Goal: Task Accomplishment & Management: Use online tool/utility

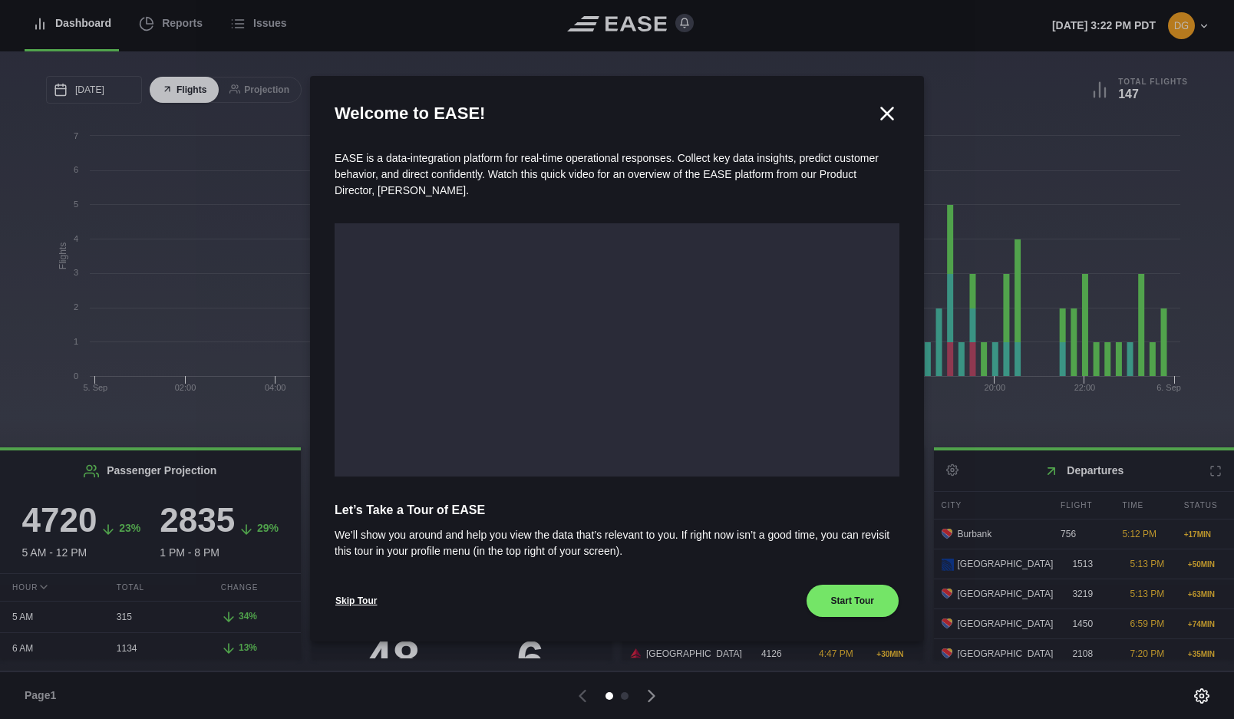
scroll to position [1, 0]
click at [653, 694] on icon at bounding box center [651, 696] width 5 height 11
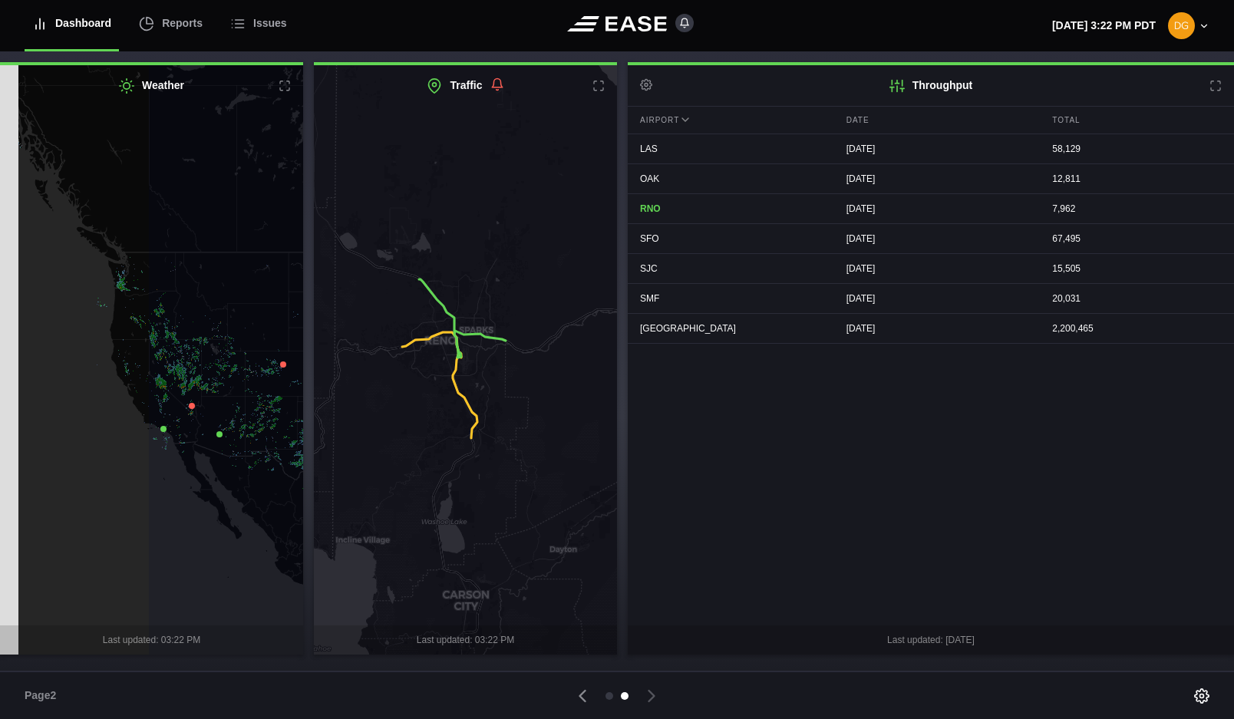
drag, startPoint x: 79, startPoint y: 346, endPoint x: 272, endPoint y: 383, distance: 196.2
click at [272, 383] on icon at bounding box center [331, 395] width 368 height 712
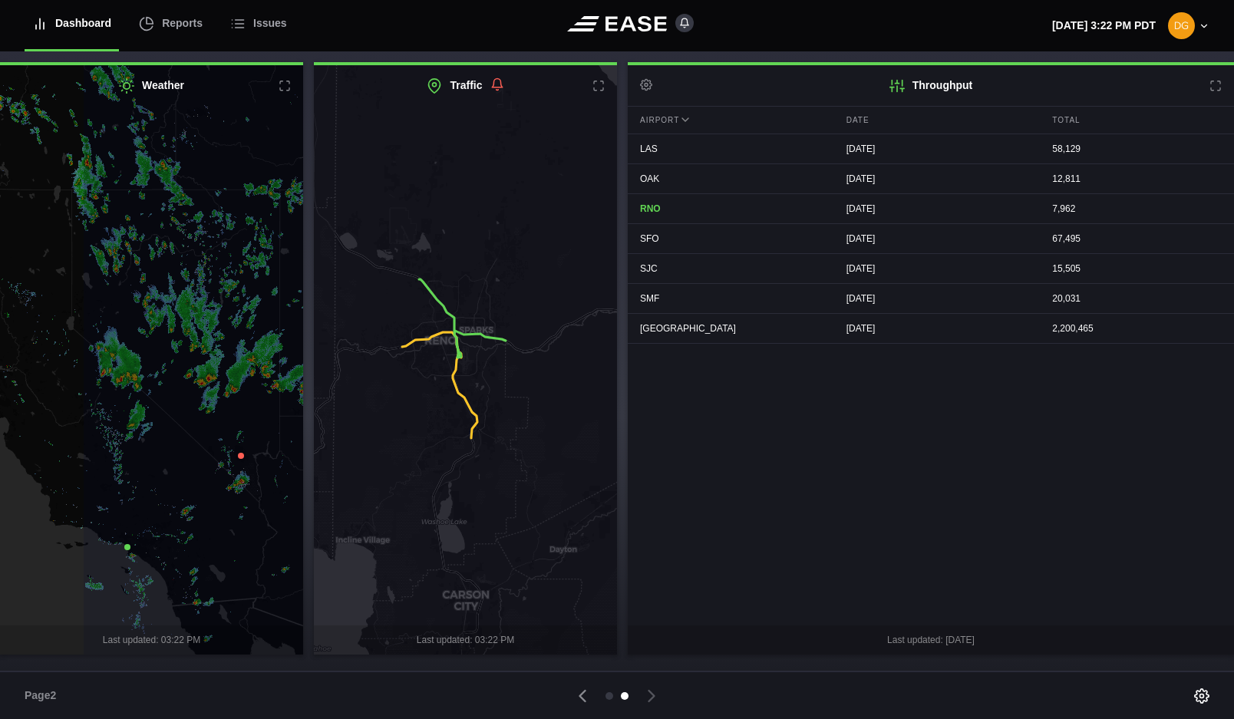
drag, startPoint x: 123, startPoint y: 406, endPoint x: 236, endPoint y: 374, distance: 118.1
click at [236, 374] on icon at bounding box center [265, 327] width 368 height 712
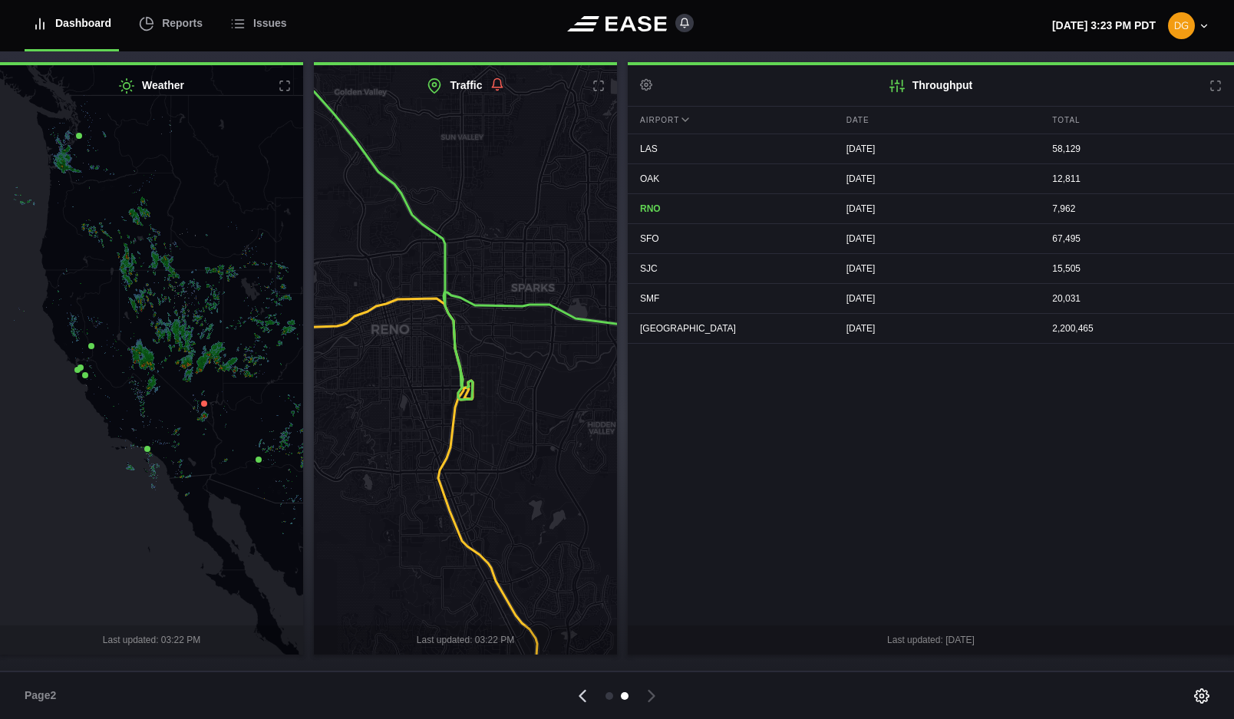
click at [581, 691] on icon at bounding box center [582, 696] width 21 height 21
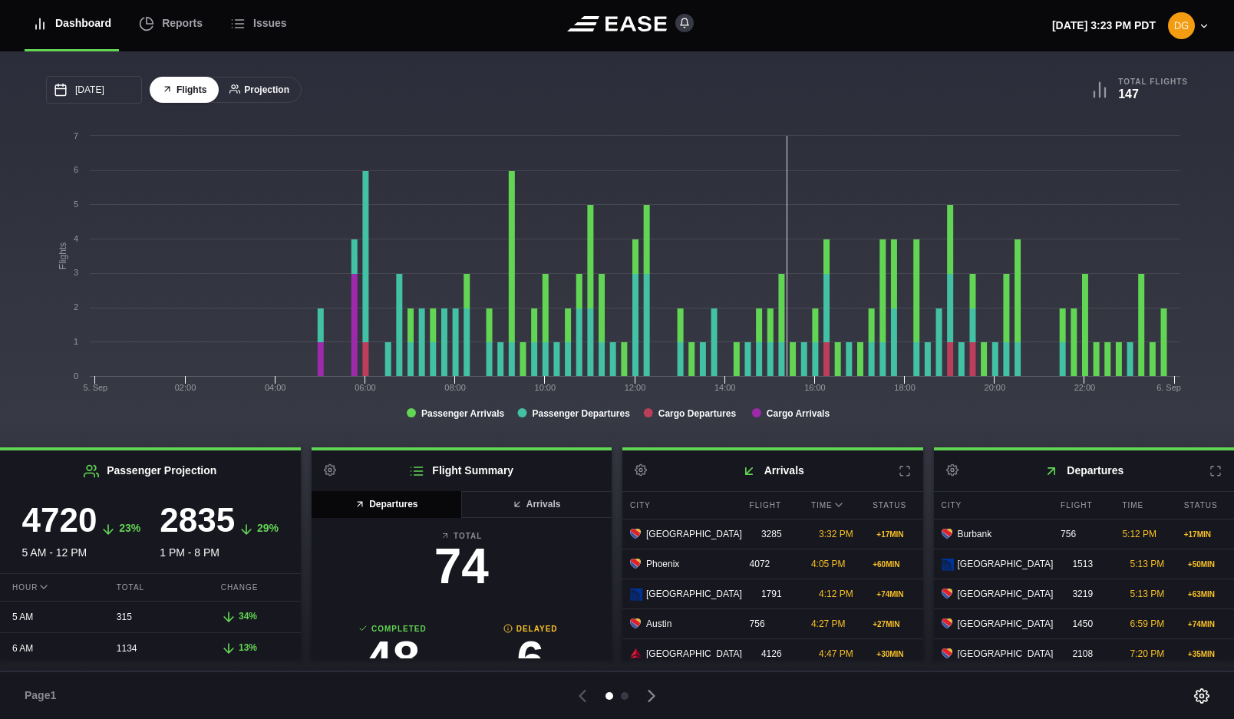
click at [260, 89] on button "Projection" at bounding box center [259, 90] width 84 height 27
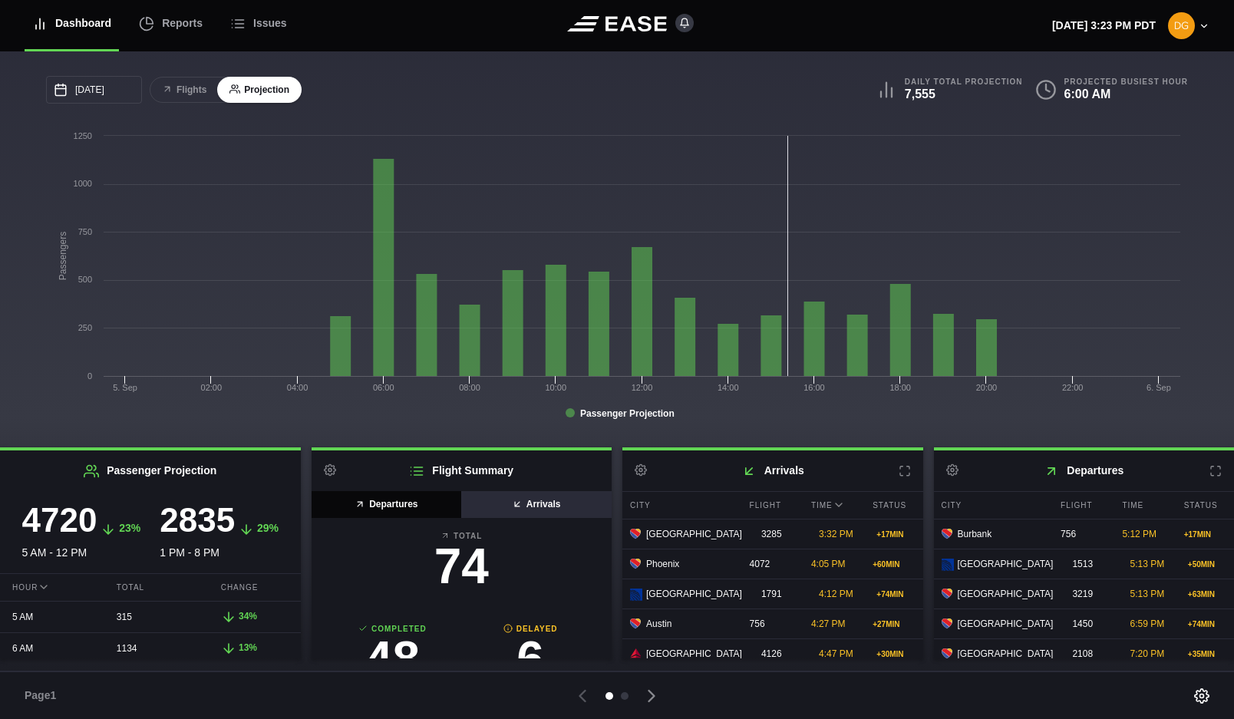
click at [541, 508] on button "Arrivals" at bounding box center [536, 504] width 151 height 27
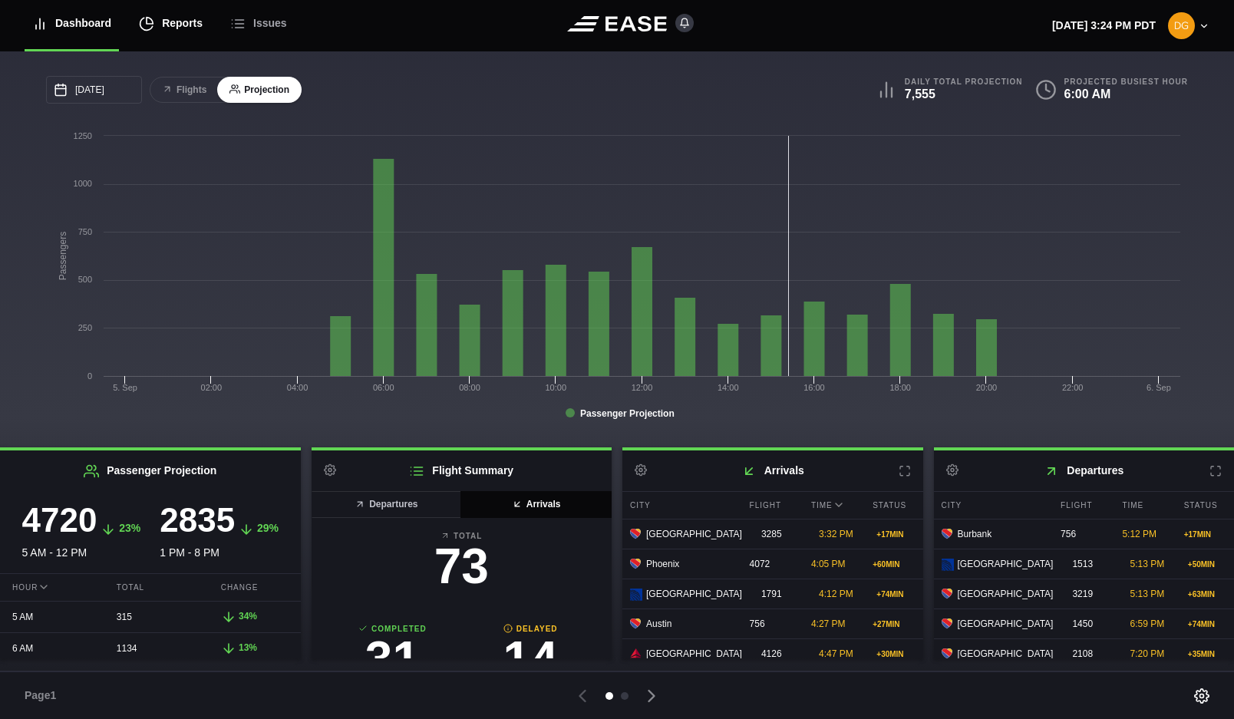
click at [177, 22] on div "Reports" at bounding box center [171, 23] width 64 height 51
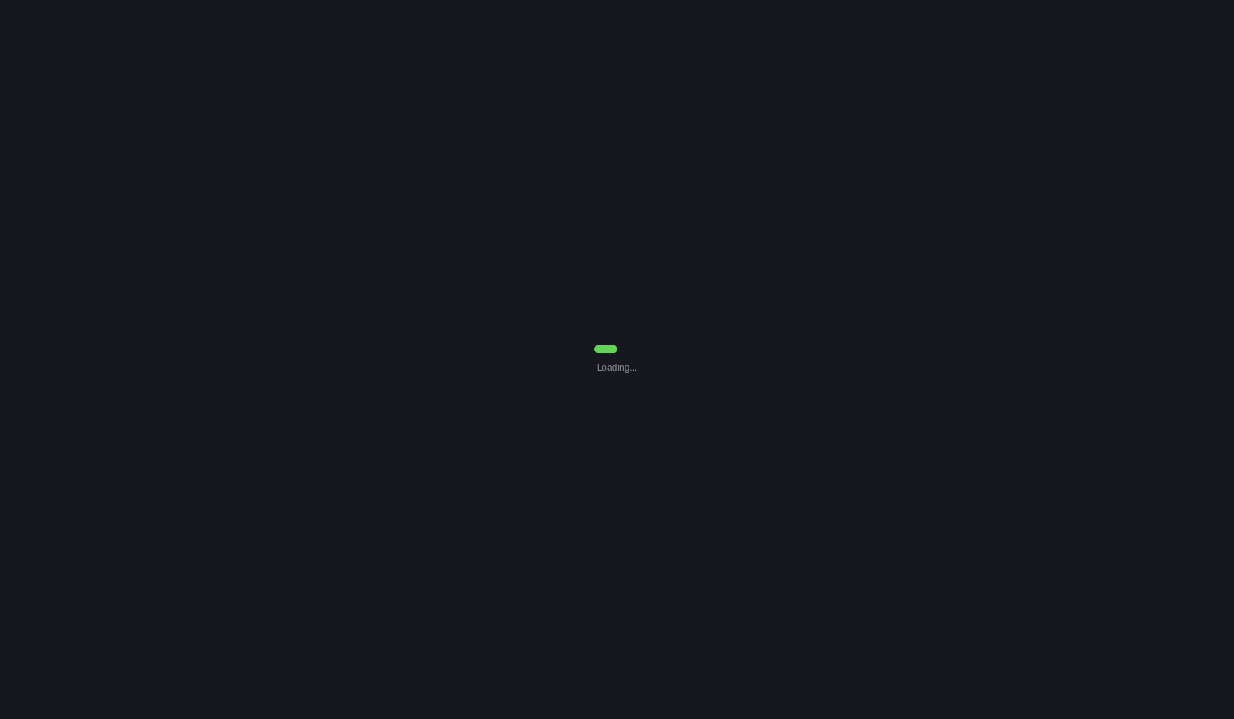
select select "7"
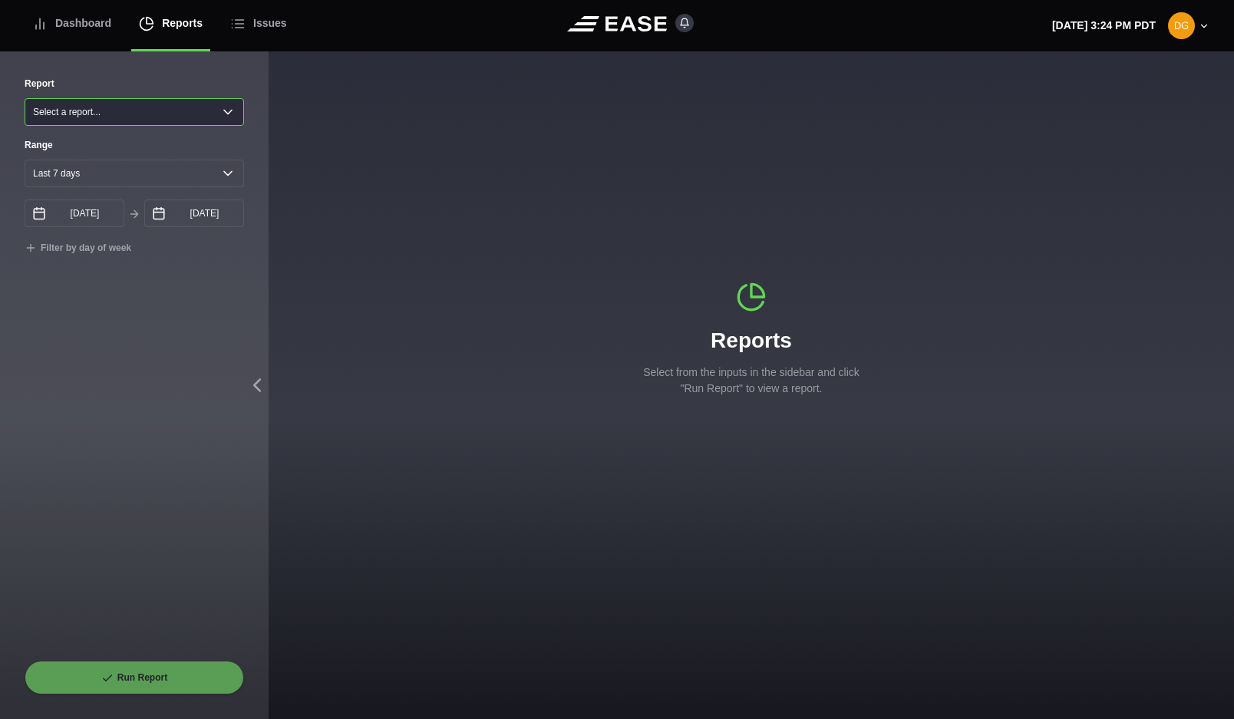
click at [125, 118] on select "Select a report... Arrivals Common Use Daily Throughput Departures Passenger Pr…" at bounding box center [135, 112] width 220 height 28
select select "Common Use"
click at [25, 98] on select "Select a report... Arrivals Common Use Daily Throughput Departures Passenger Pr…" at bounding box center [135, 112] width 220 height 28
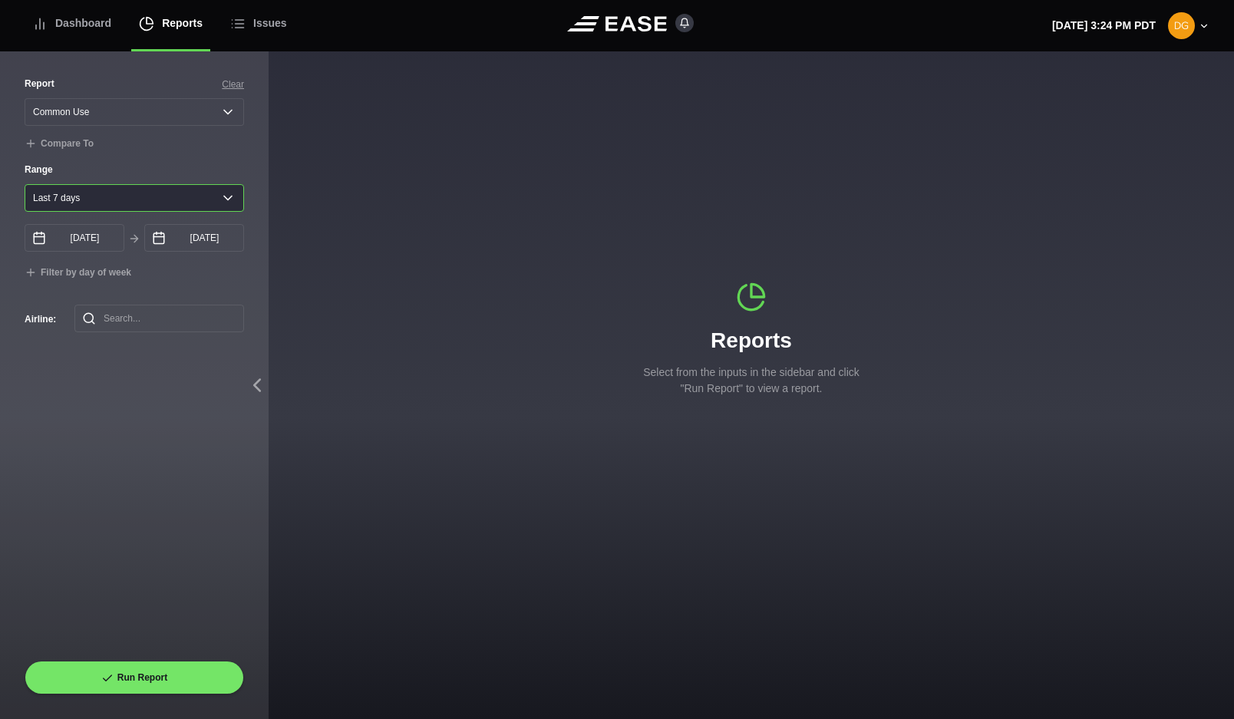
click at [98, 204] on select "[DATE] Last 7 days Last 14 days Last 30 days Last 6 weeks" at bounding box center [135, 198] width 220 height 28
select select "1"
click at [25, 187] on select "[DATE] Last 7 days Last 14 days Last 30 days Last 6 weeks" at bounding box center [135, 198] width 220 height 28
type input "[DATE]"
click at [118, 328] on input "text" at bounding box center [159, 319] width 170 height 28
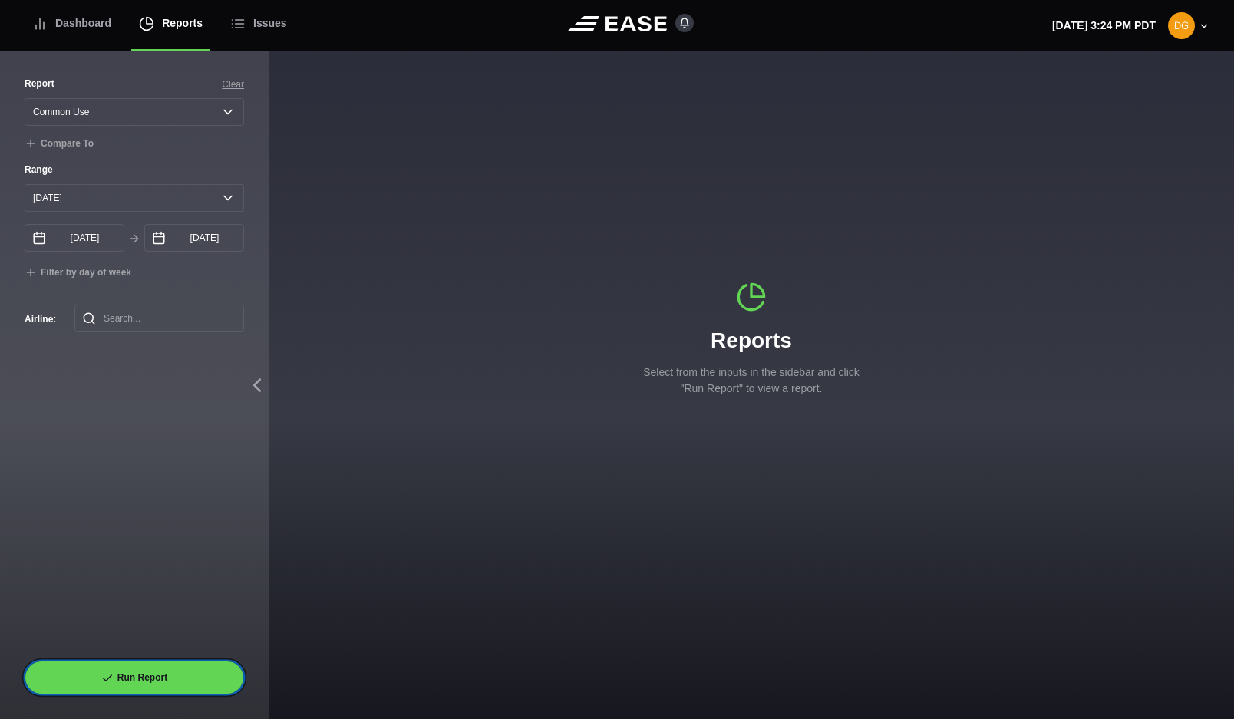
click at [150, 677] on button "Run Report" at bounding box center [135, 678] width 220 height 34
select select "Common Use"
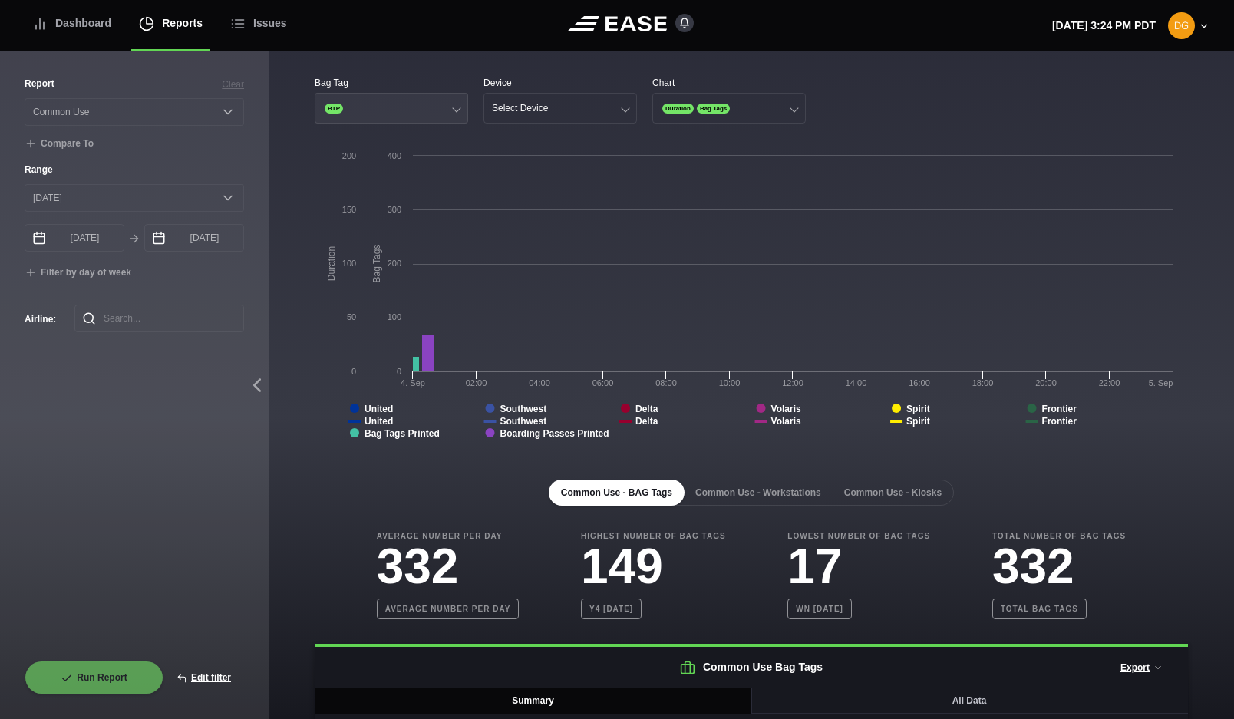
click at [342, 107] on span "BTP" at bounding box center [334, 109] width 18 height 10
click at [431, 71] on div "Bag Tag BTP Device Select Device Chart Duration Bag Tags Created with Highchart…" at bounding box center [752, 492] width 966 height 882
click at [209, 671] on button "Edit filter" at bounding box center [204, 678] width 81 height 34
select select "Common Use"
select select "0"
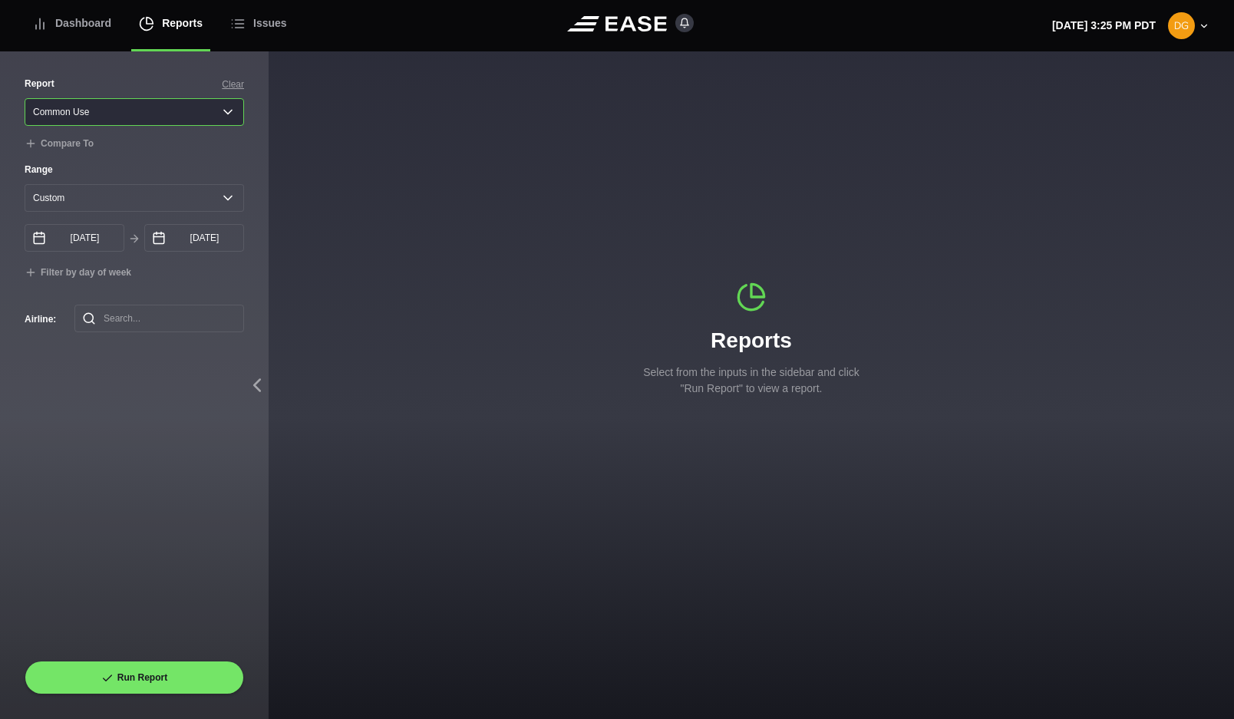
click at [87, 117] on select "Select a report... Arrivals Common Use Daily Throughput Departures Passenger Pr…" at bounding box center [135, 112] width 220 height 28
select select "Departures"
click at [25, 98] on select "Select a report... Arrivals Common Use Daily Throughput Departures Passenger Pr…" at bounding box center [135, 112] width 220 height 28
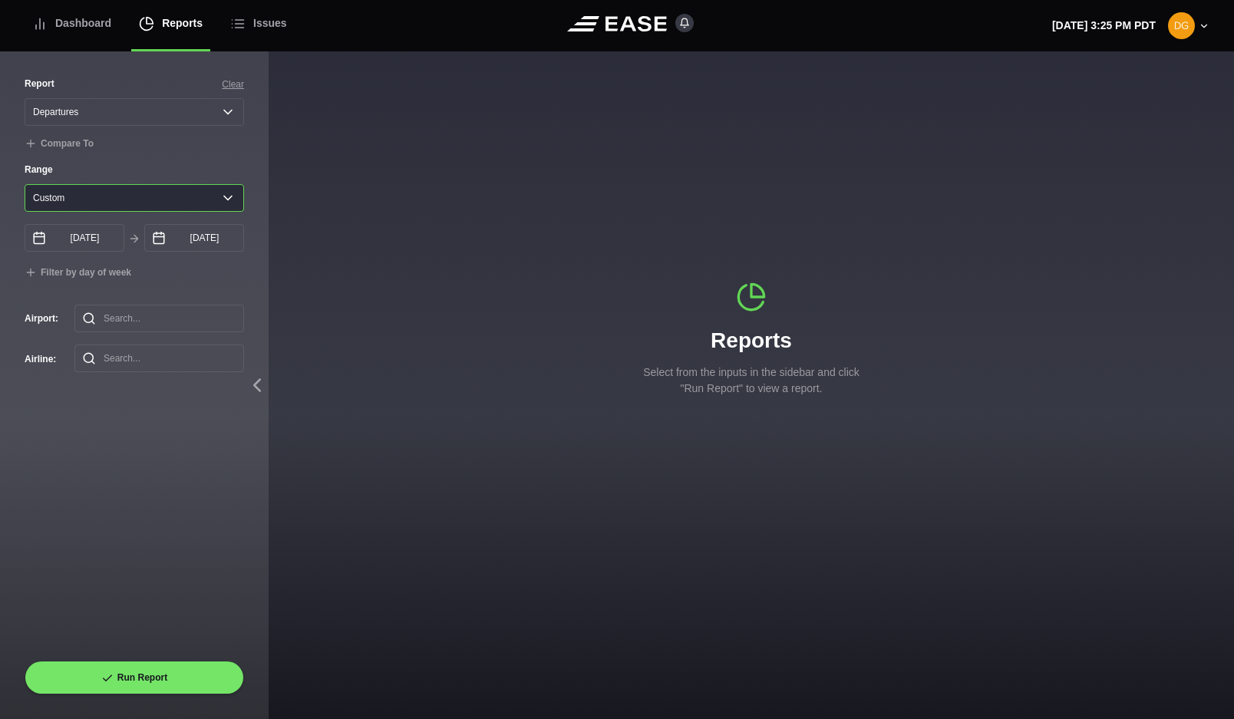
click at [97, 206] on select "[DATE] Last 7 days Last 14 days Last 30 days Last 6 weeks Custom" at bounding box center [135, 198] width 220 height 28
select select "1"
click at [25, 187] on select "[DATE] Last 7 days Last 14 days Last 30 days Last 6 weeks Custom" at bounding box center [135, 198] width 220 height 28
click at [120, 324] on input "text" at bounding box center [159, 319] width 170 height 28
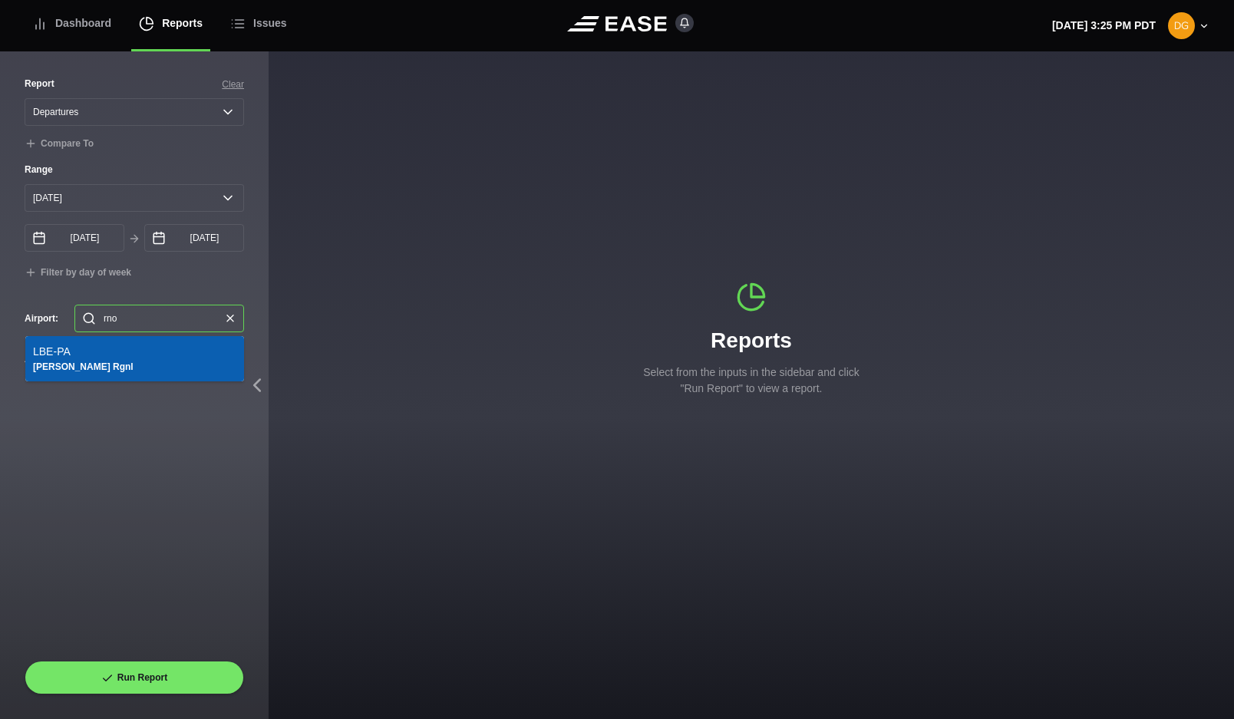
drag, startPoint x: 122, startPoint y: 324, endPoint x: 94, endPoint y: 323, distance: 27.6
click at [94, 323] on div "rno" at bounding box center [159, 319] width 170 height 28
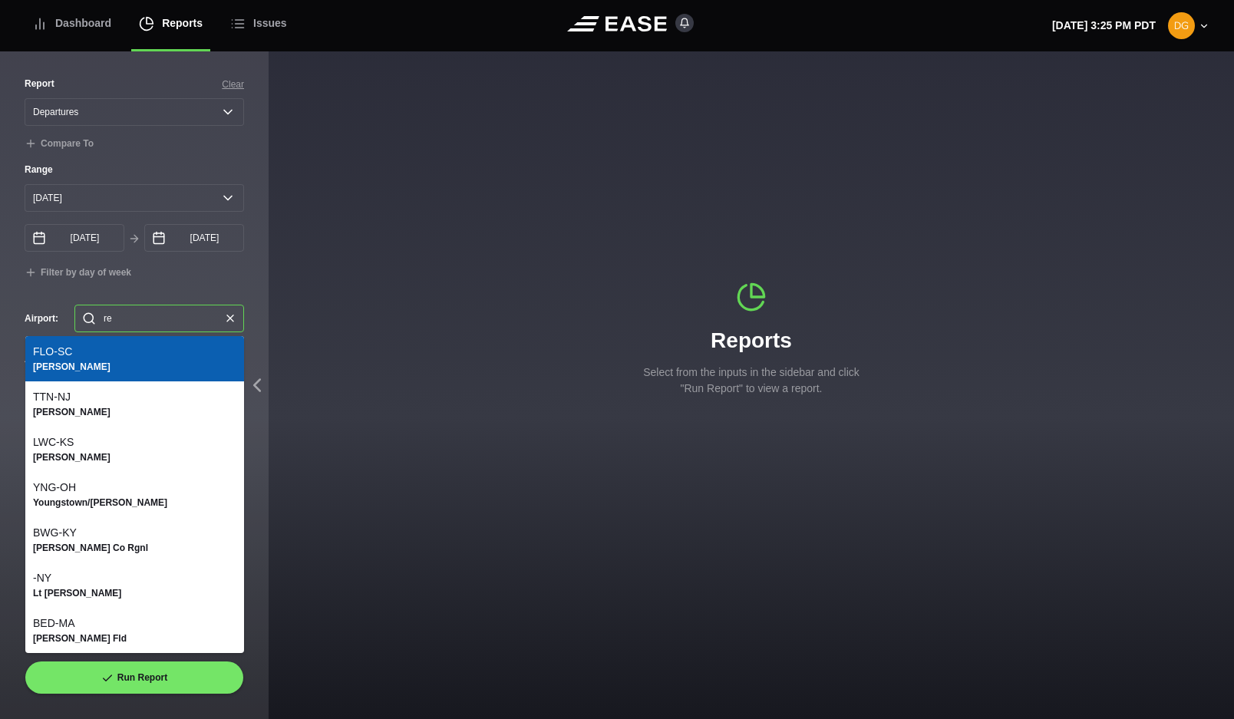
type input "r"
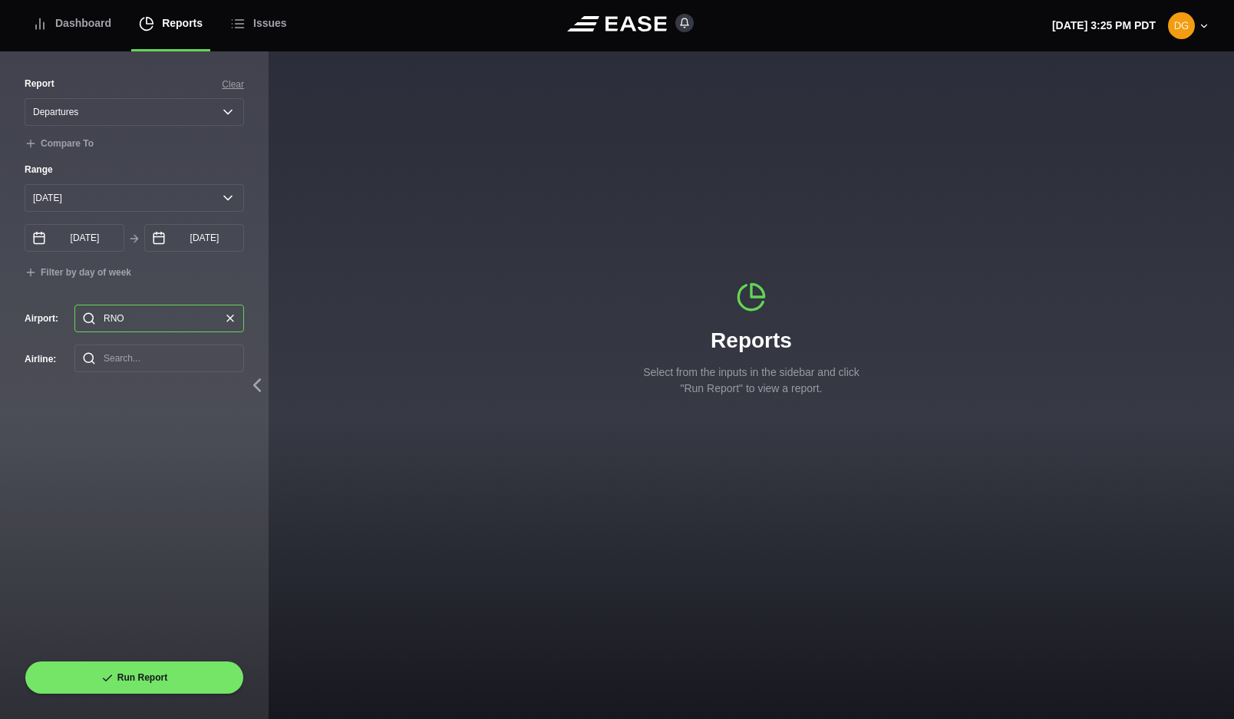
type input "RNO"
click at [137, 355] on input "text" at bounding box center [159, 359] width 170 height 28
click at [132, 669] on button "Run Report" at bounding box center [135, 678] width 220 height 34
select select "Departures"
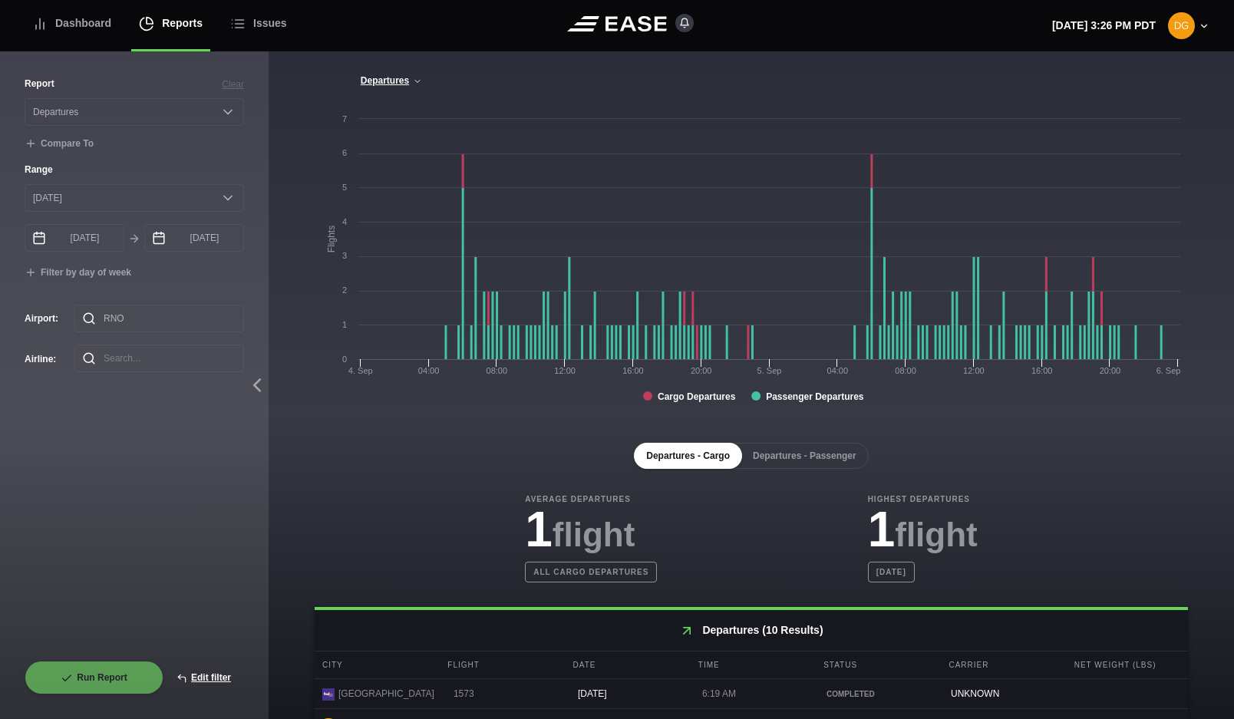
click at [1192, 27] on img at bounding box center [1181, 25] width 27 height 27
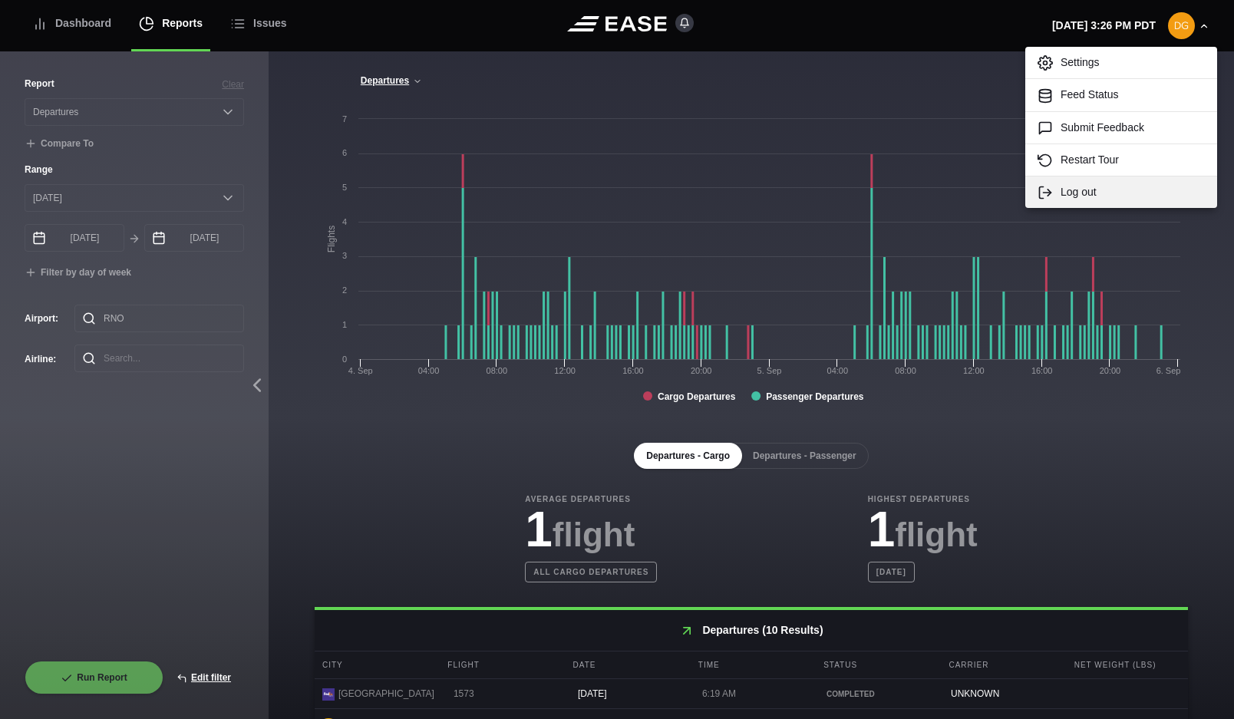
click at [1081, 192] on link "Log out" at bounding box center [1122, 192] width 192 height 31
